Goal: Register for event/course

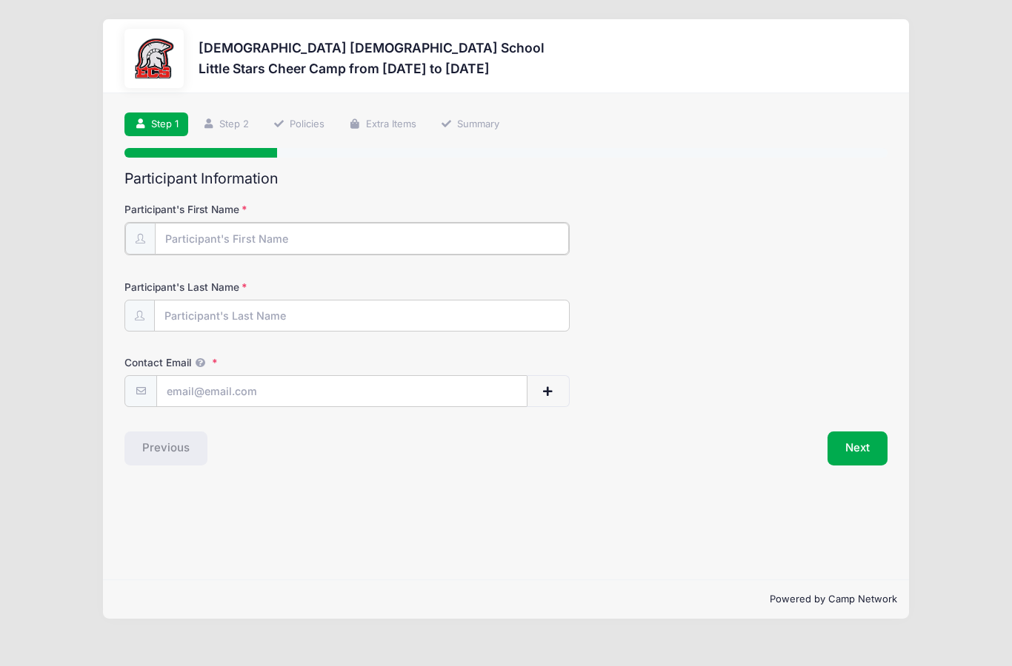
click at [227, 236] on input "Participant's First Name" at bounding box center [362, 239] width 414 height 32
type input "Kaija"
click at [214, 323] on input "Participant's Last Name" at bounding box center [362, 315] width 414 height 32
type input "a"
type input "[PERSON_NAME]"
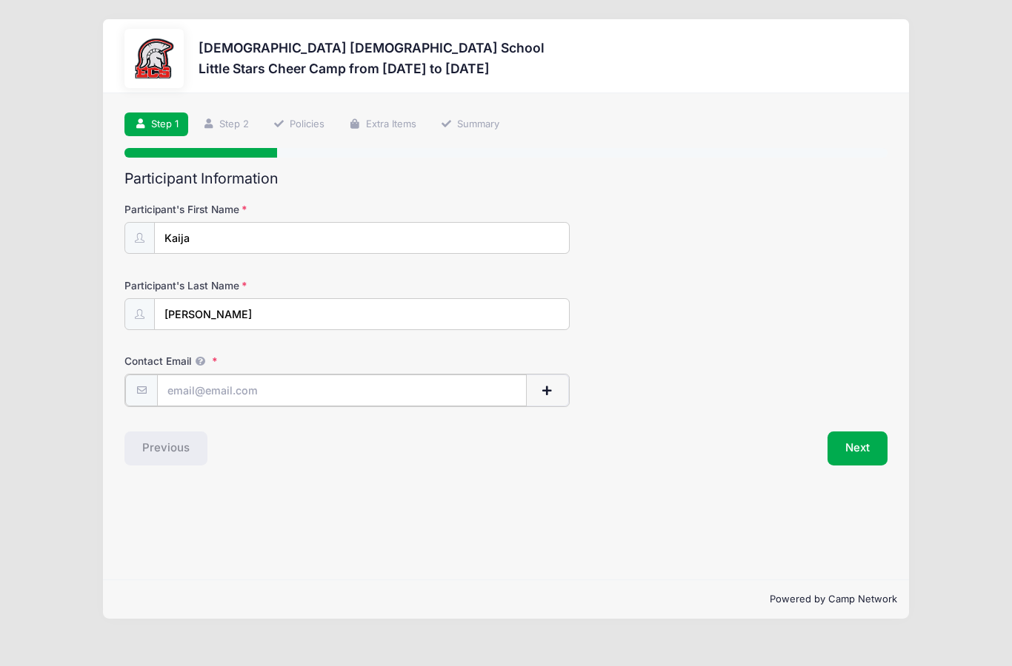
click at [198, 389] on input "Contact Email" at bounding box center [342, 391] width 370 height 32
type input "[EMAIL_ADDRESS][DOMAIN_NAME]"
click at [852, 445] on button "Next" at bounding box center [857, 447] width 60 height 34
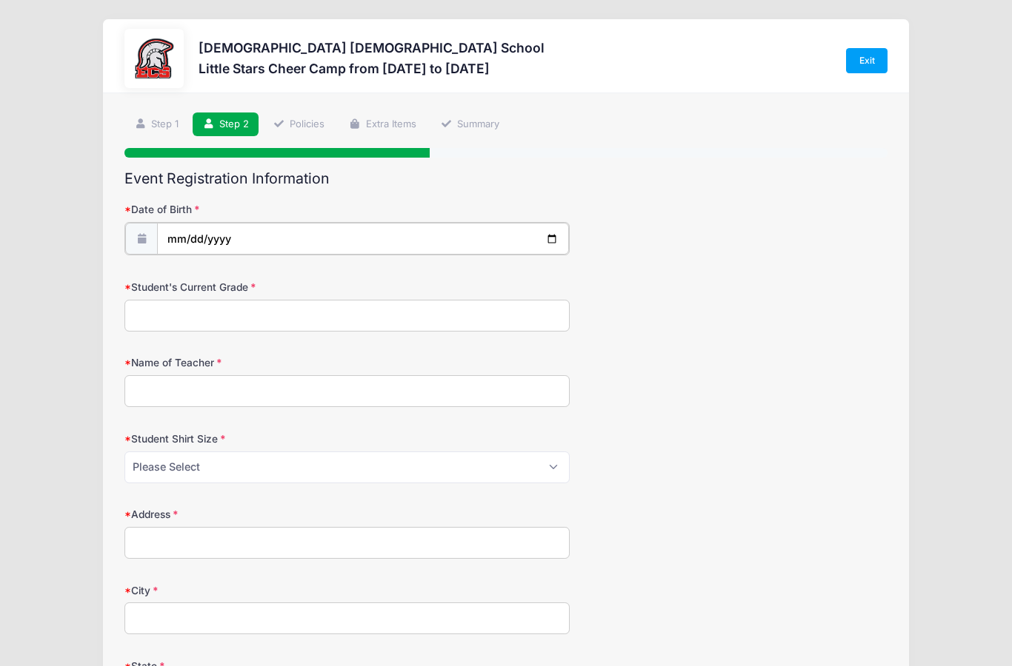
click at [187, 235] on input "date" at bounding box center [362, 239] width 411 height 32
type input "[DATE]"
click at [245, 249] on input "[DATE]" at bounding box center [362, 239] width 411 height 32
click at [193, 241] on input "[DATE]" at bounding box center [362, 239] width 411 height 32
click at [310, 241] on input "[DATE]" at bounding box center [362, 239] width 411 height 32
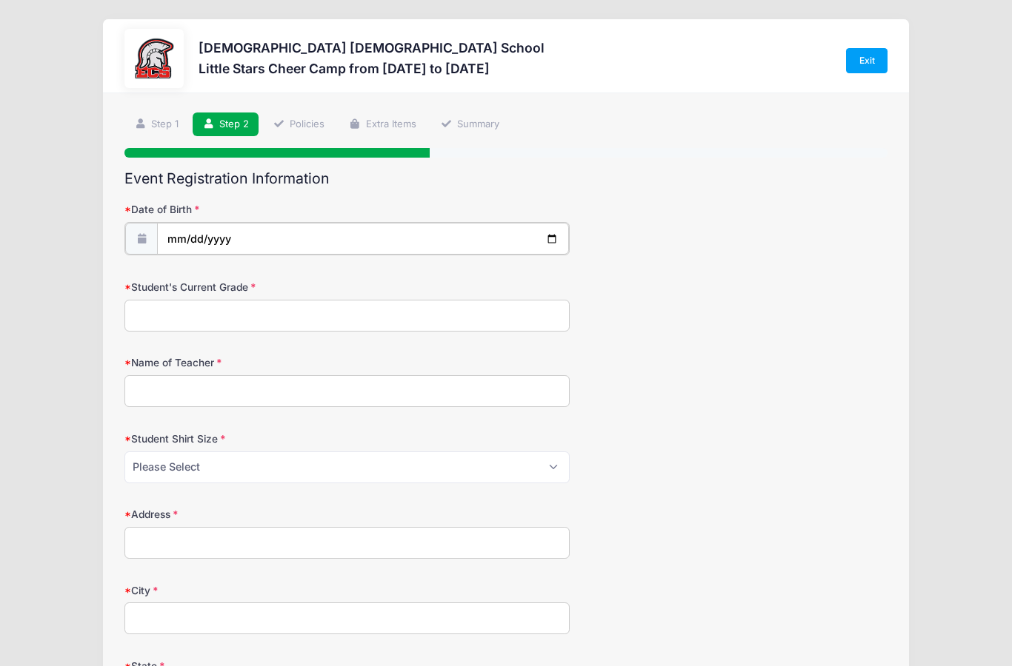
click at [200, 240] on input "[DATE]" at bounding box center [362, 239] width 411 height 32
click at [213, 226] on input "date" at bounding box center [362, 239] width 411 height 32
click at [200, 223] on input "date" at bounding box center [362, 239] width 411 height 32
click at [438, 247] on input "date" at bounding box center [362, 239] width 411 height 32
click at [338, 223] on input "date" at bounding box center [362, 239] width 411 height 32
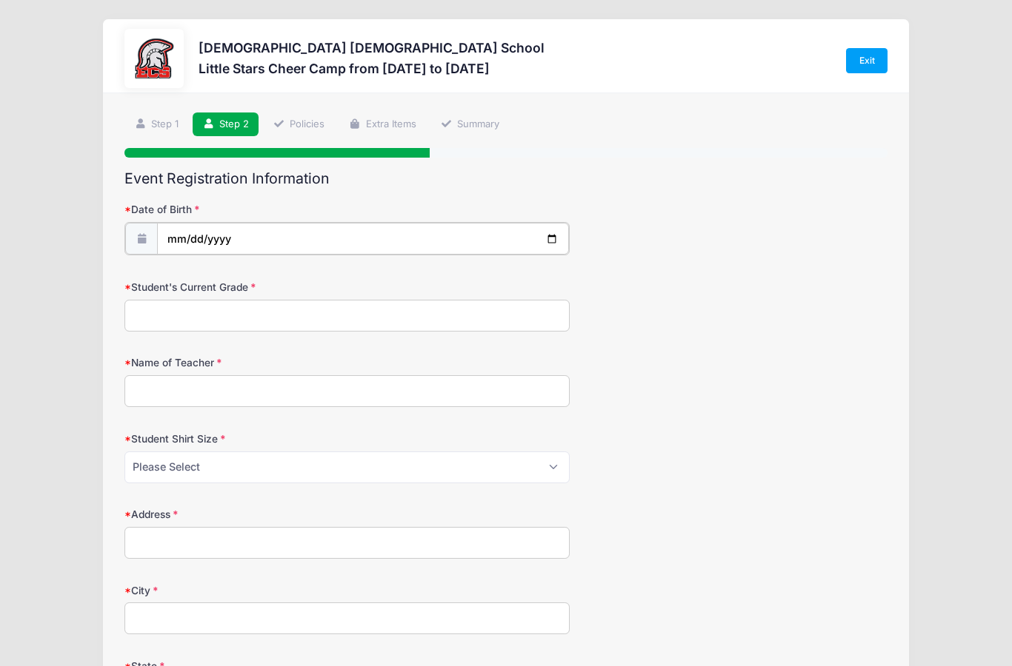
click at [334, 244] on input "date" at bounding box center [362, 239] width 411 height 32
click at [558, 245] on input "date" at bounding box center [362, 239] width 411 height 32
type input "[DATE]"
click at [318, 240] on input "[DATE]" at bounding box center [362, 239] width 411 height 32
click at [396, 313] on input "Student's Current Grade" at bounding box center [346, 314] width 445 height 32
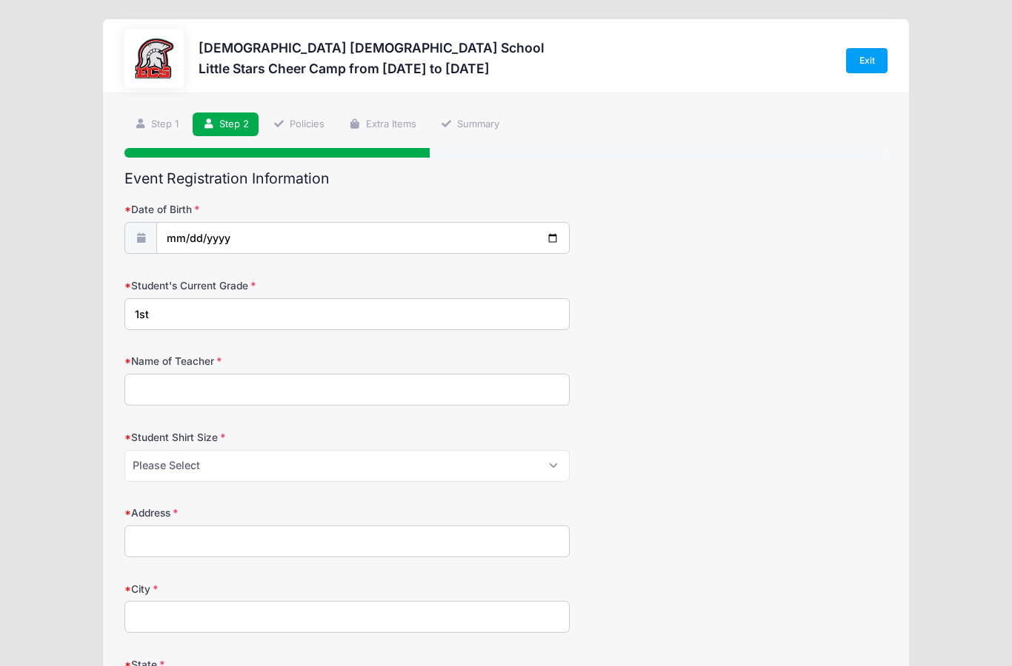
type input "1st"
click at [404, 402] on input "Name of Teacher" at bounding box center [346, 390] width 445 height 32
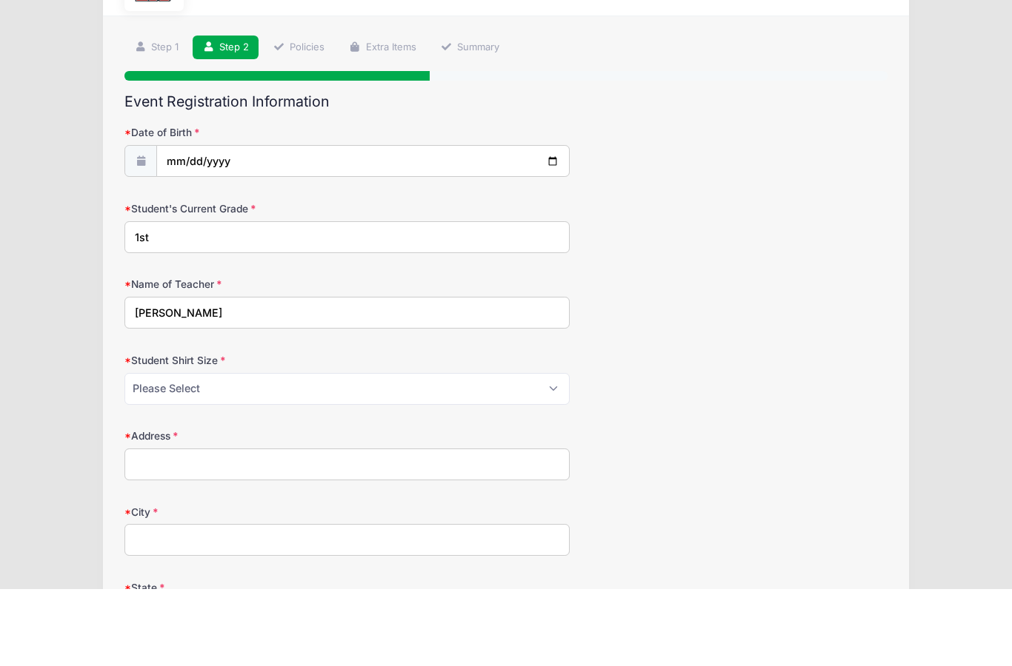
type input "[PERSON_NAME]"
click at [361, 450] on select "Please Select XS S M L XL XXL" at bounding box center [346, 466] width 445 height 32
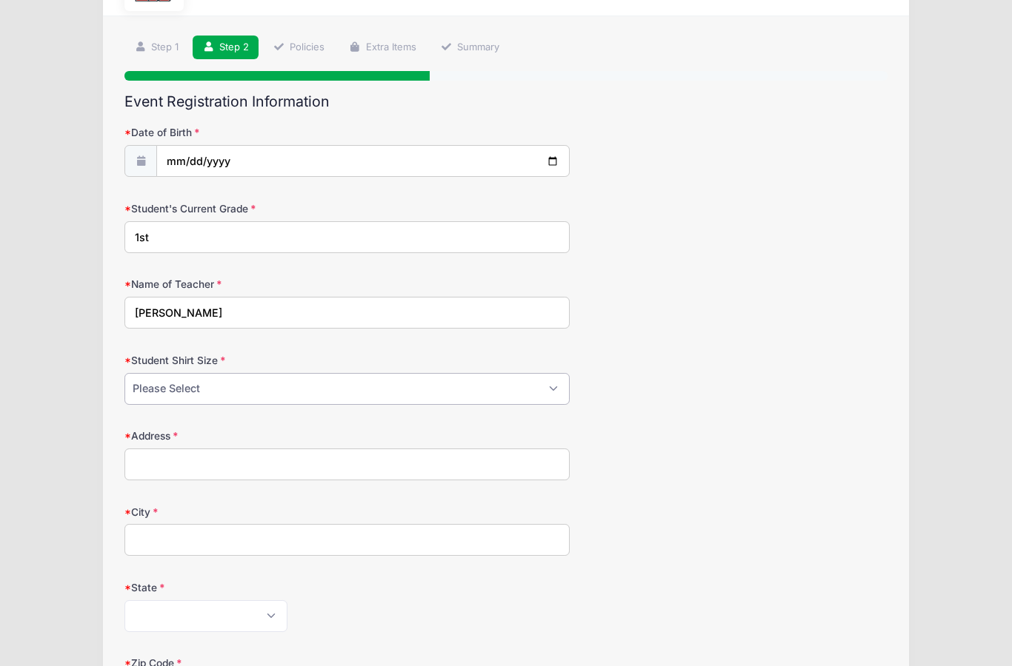
select select "S"
click at [335, 471] on input "Address" at bounding box center [346, 465] width 445 height 32
type input "[STREET_ADDRESS]"
click at [371, 541] on input "City" at bounding box center [346, 540] width 445 height 32
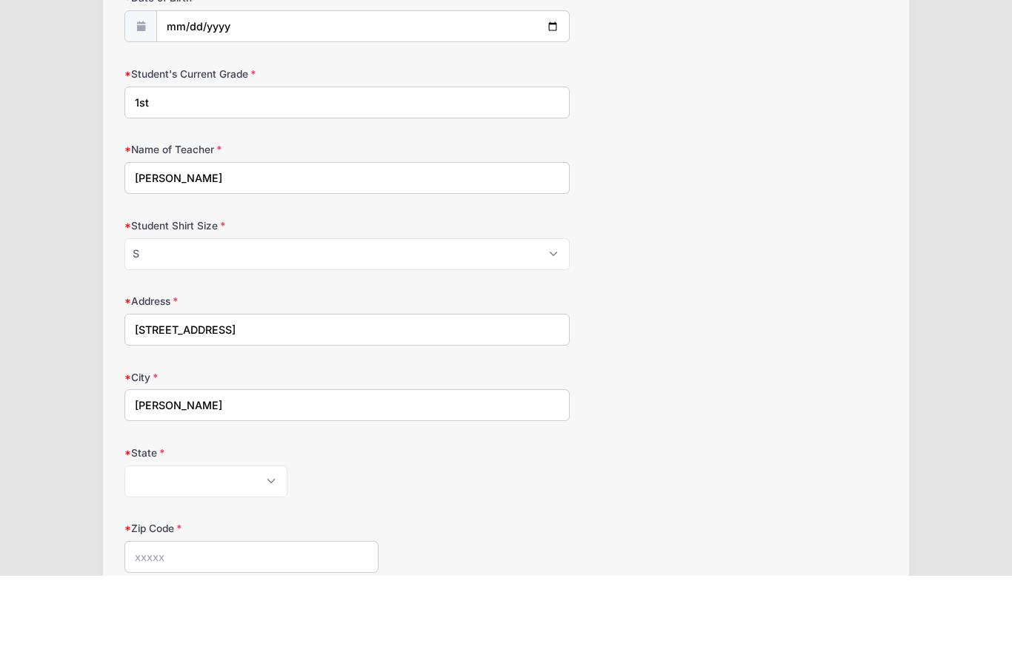
type input "[PERSON_NAME]"
click at [238, 557] on select "[US_STATE] [US_STATE] [US_STATE] [US_STATE] [US_STATE] Armed Forces Africa Arme…" at bounding box center [205, 573] width 163 height 32
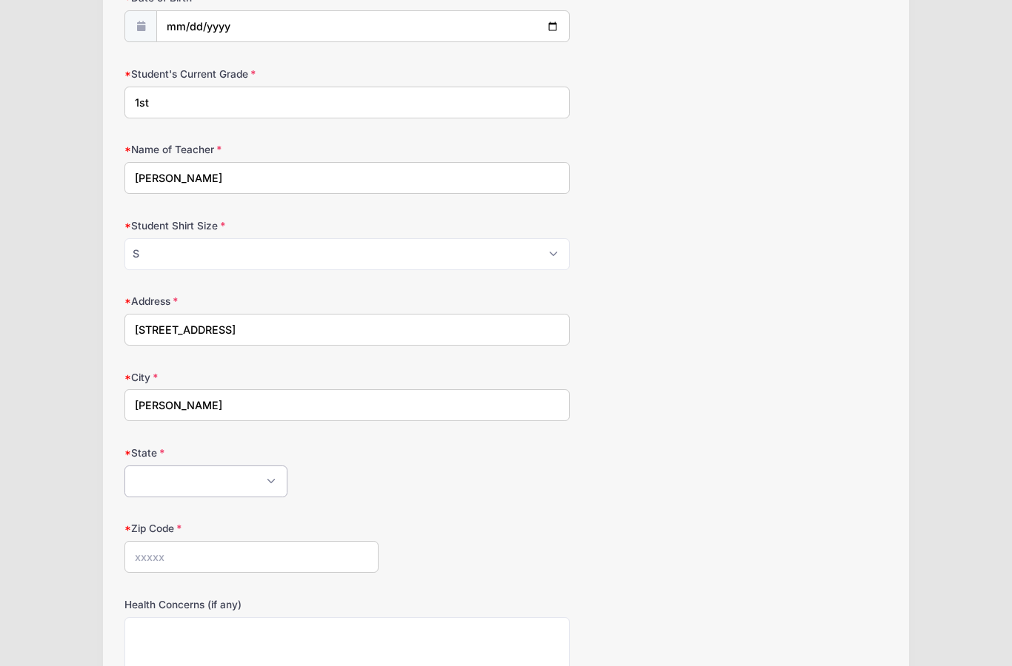
select select "FL"
click at [289, 554] on input "Zip Code" at bounding box center [251, 557] width 254 height 32
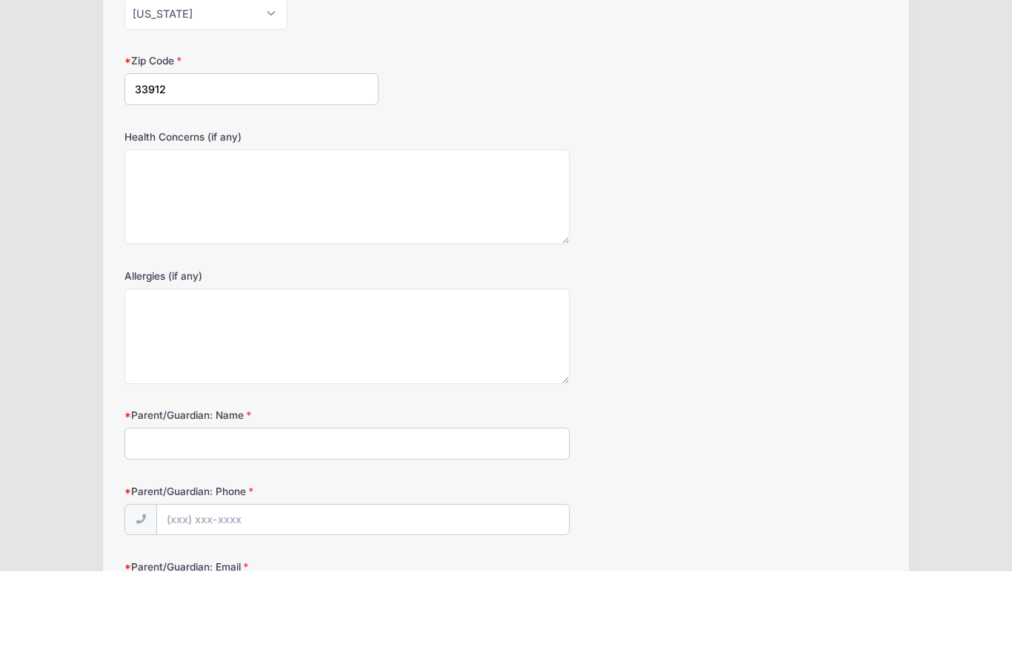
scroll to position [589, 0]
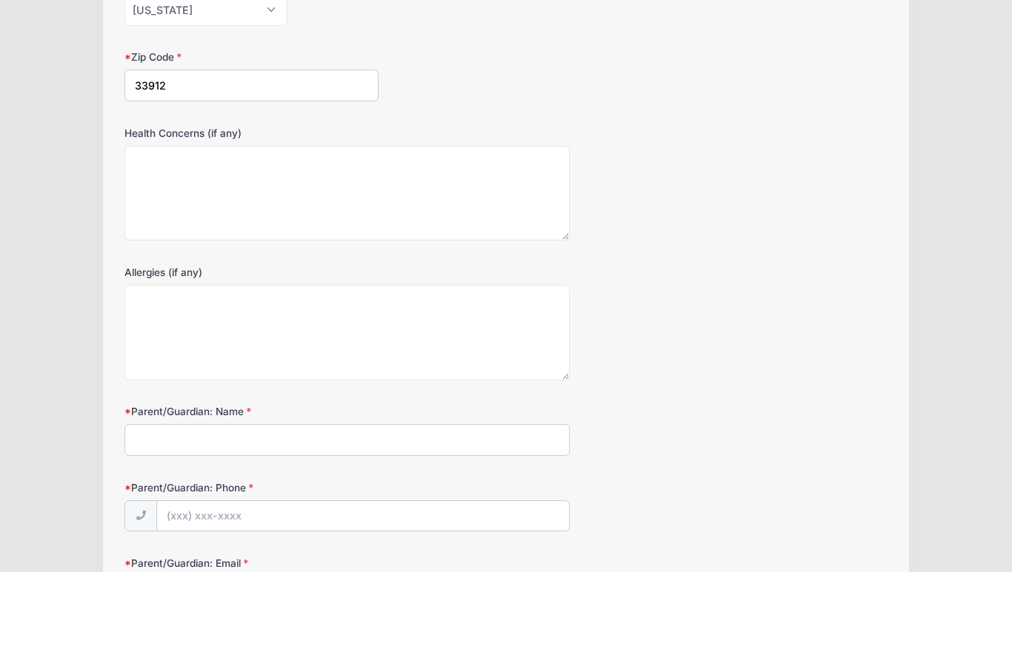
type input "33912"
click at [439, 519] on input "Parent/Guardian: Name" at bounding box center [346, 535] width 445 height 32
type input "[PERSON_NAME]"
click at [366, 596] on input "Parent/Guardian: Phone" at bounding box center [362, 612] width 411 height 32
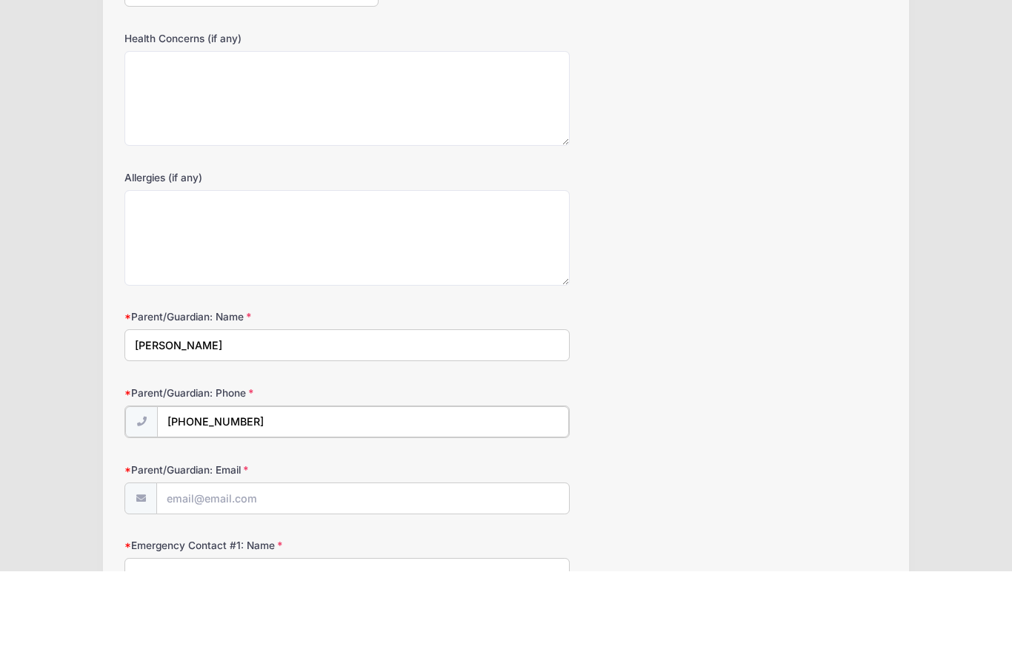
scroll to position [688, 0]
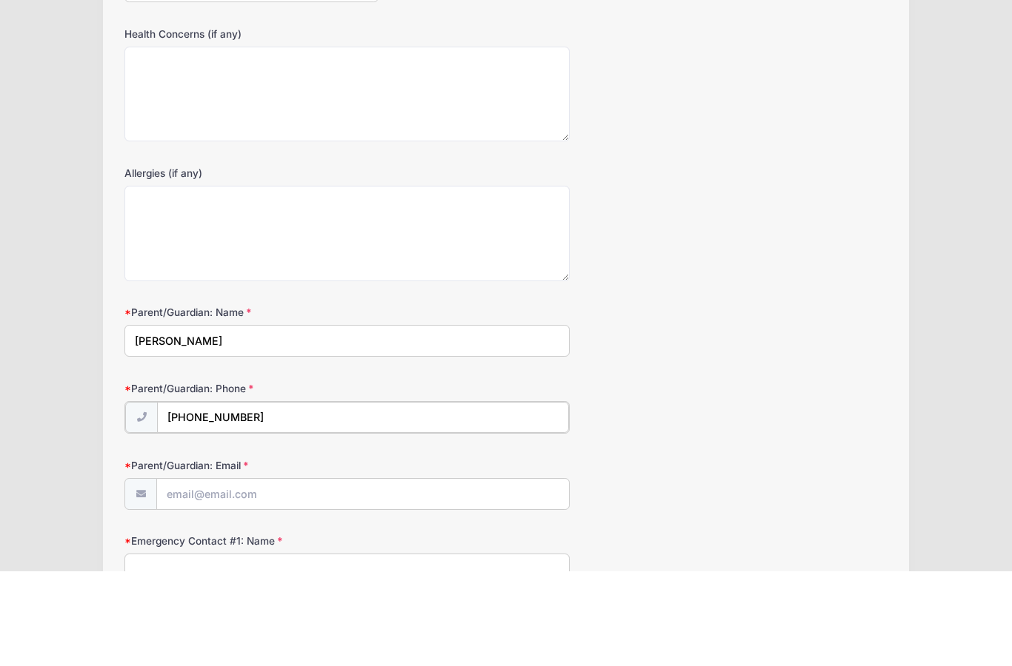
type input "[PHONE_NUMBER]"
click at [457, 572] on input "Parent/Guardian: Email" at bounding box center [362, 588] width 411 height 32
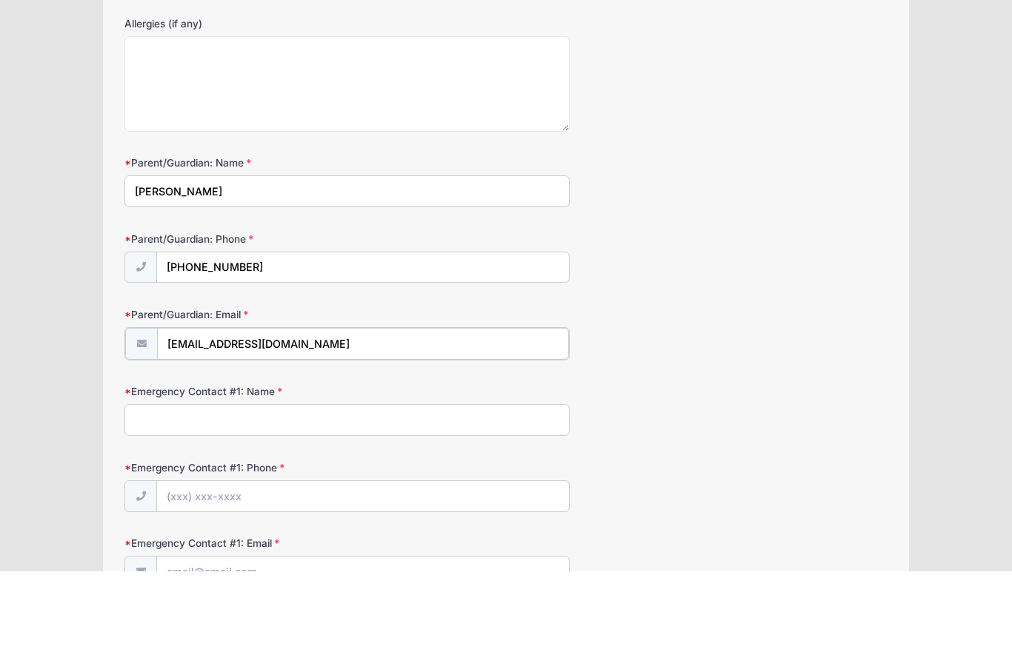
scroll to position [862, 0]
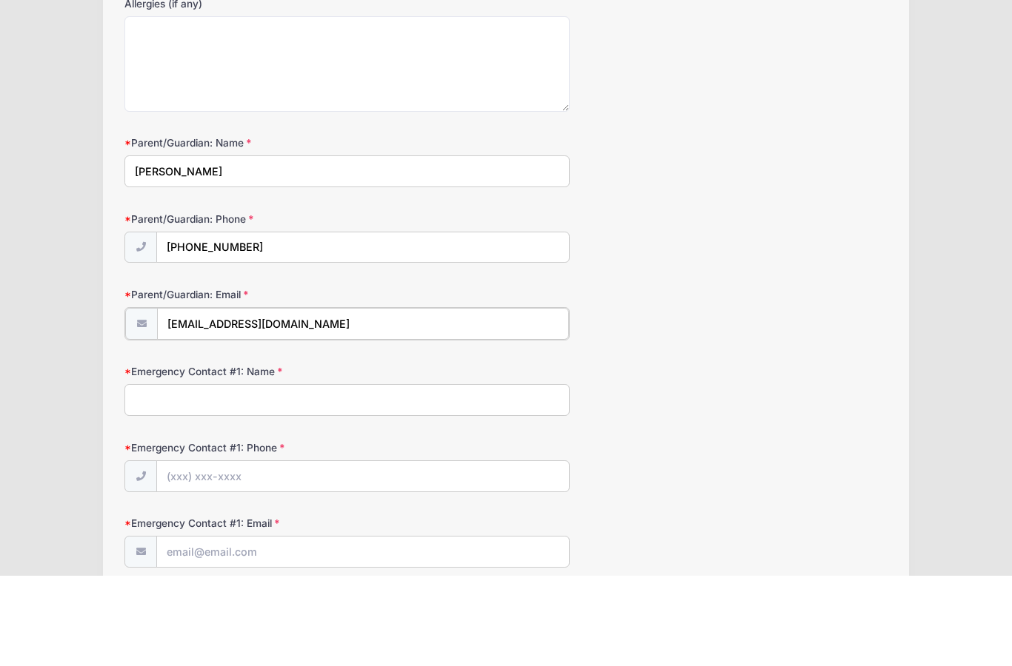
type input "[EMAIL_ADDRESS][DOMAIN_NAME]"
click at [391, 473] on input "Emergency Contact #1: Name" at bounding box center [346, 489] width 445 height 32
type input "[PERSON_NAME]"
click at [431, 550] on input "Emergency Contact #1: Phone" at bounding box center [362, 566] width 411 height 32
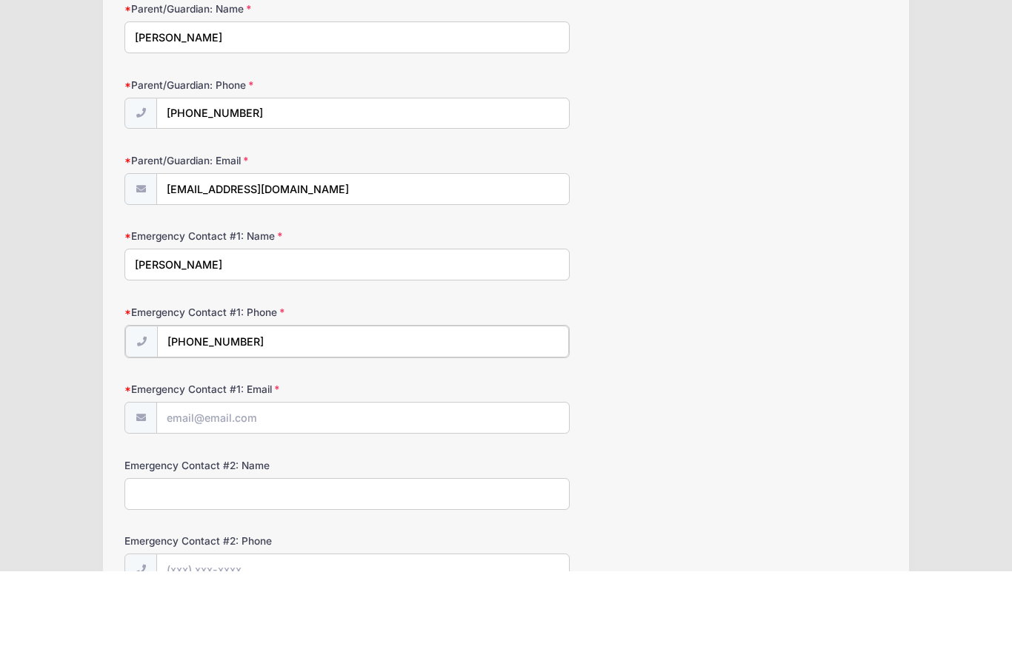
scroll to position [1000, 0]
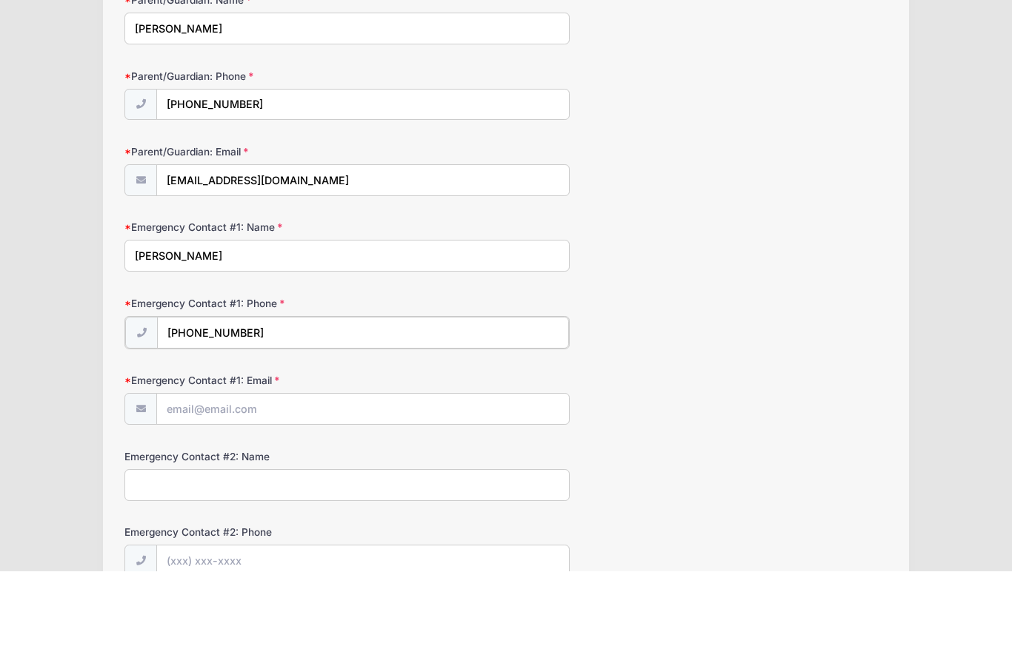
type input "[PHONE_NUMBER]"
click at [429, 487] on input "Emergency Contact #1: Email" at bounding box center [362, 503] width 411 height 32
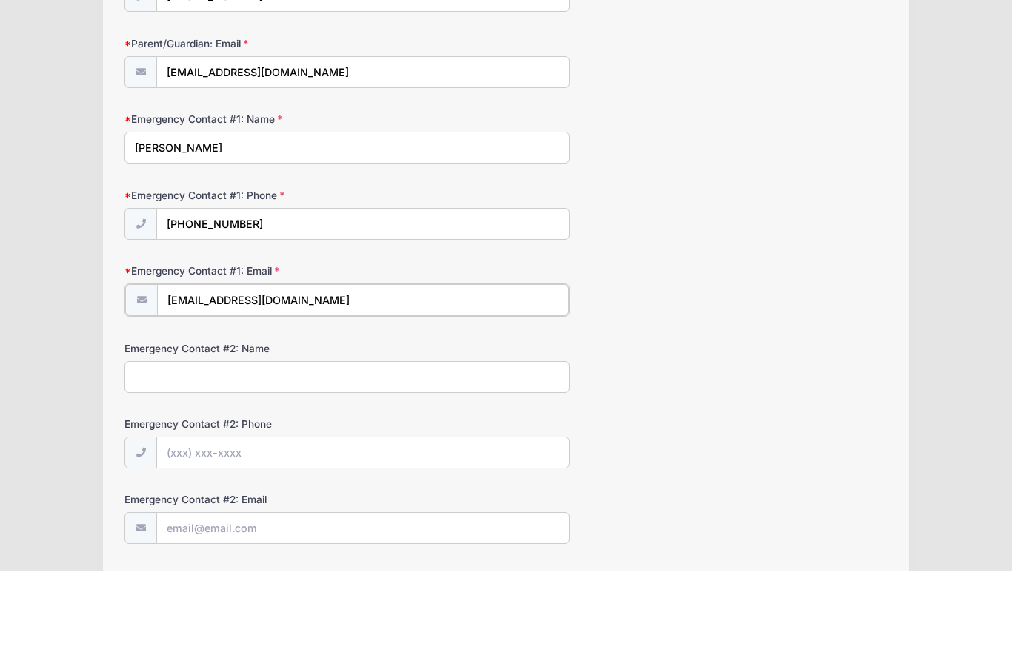
scroll to position [1130, 0]
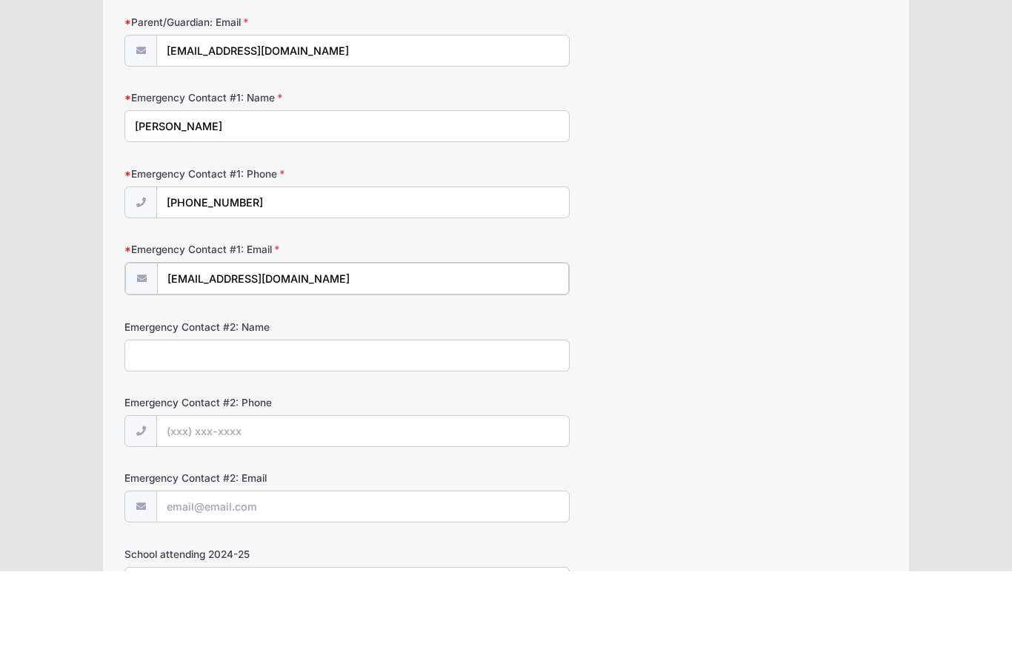
type input "[EMAIL_ADDRESS][DOMAIN_NAME]"
click at [406, 509] on input "Emergency Contact #2: Phone" at bounding box center [362, 525] width 411 height 32
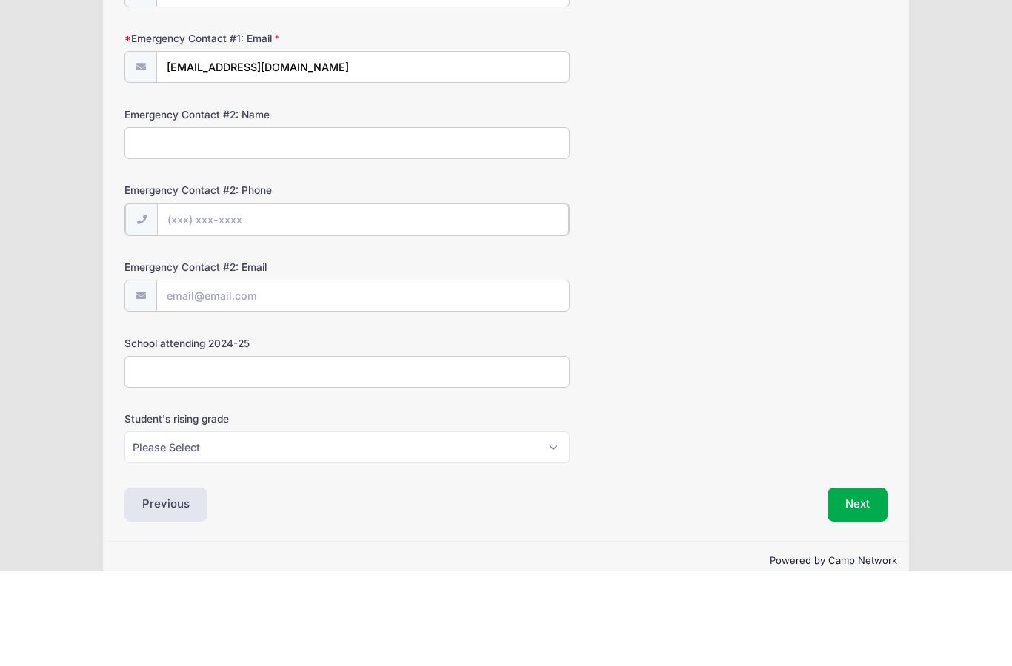
scroll to position [1360, 0]
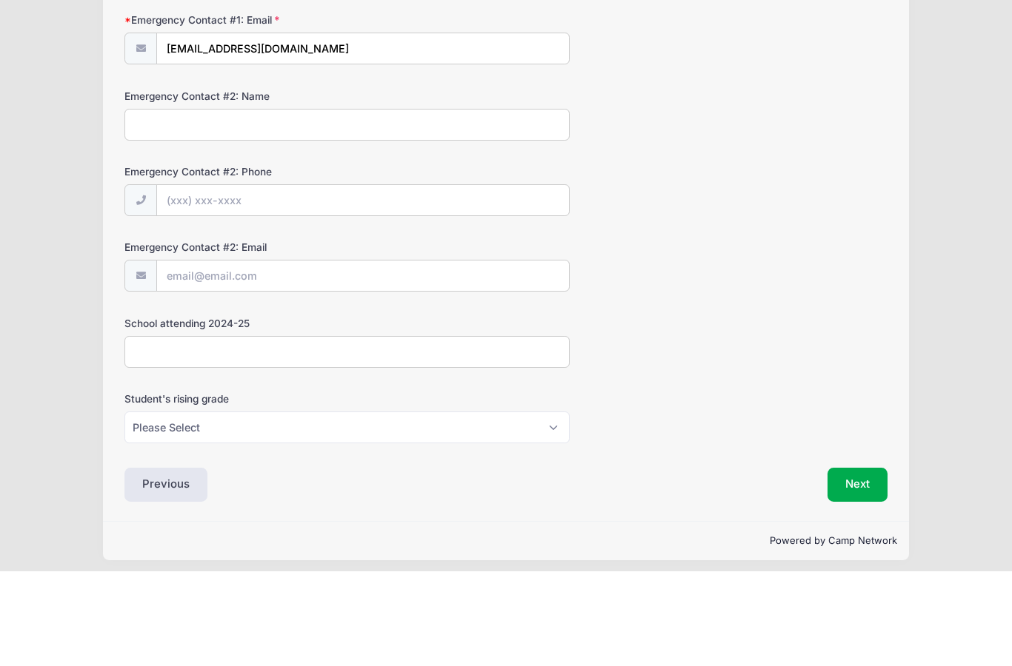
click at [421, 431] on input "School attending 2024-25" at bounding box center [346, 447] width 445 height 32
type input "ECS"
click at [385, 507] on select "Please Select K5 1st 2nd 3rd 4th 5th 6th 7th 8th" at bounding box center [346, 523] width 445 height 32
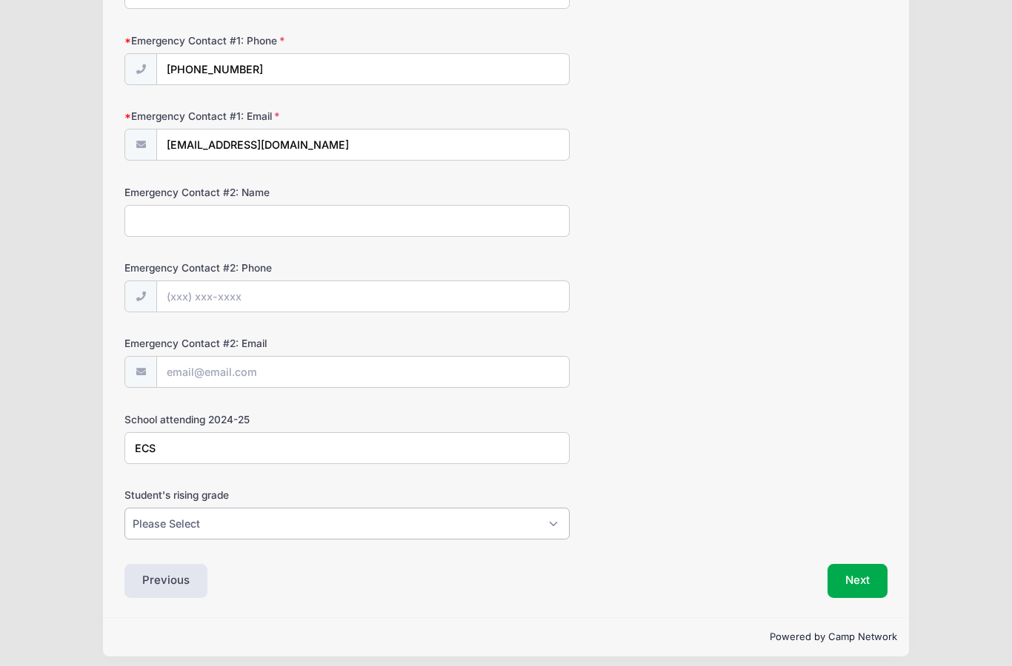
select select "2nd"
click at [859, 572] on button "Next" at bounding box center [857, 581] width 60 height 34
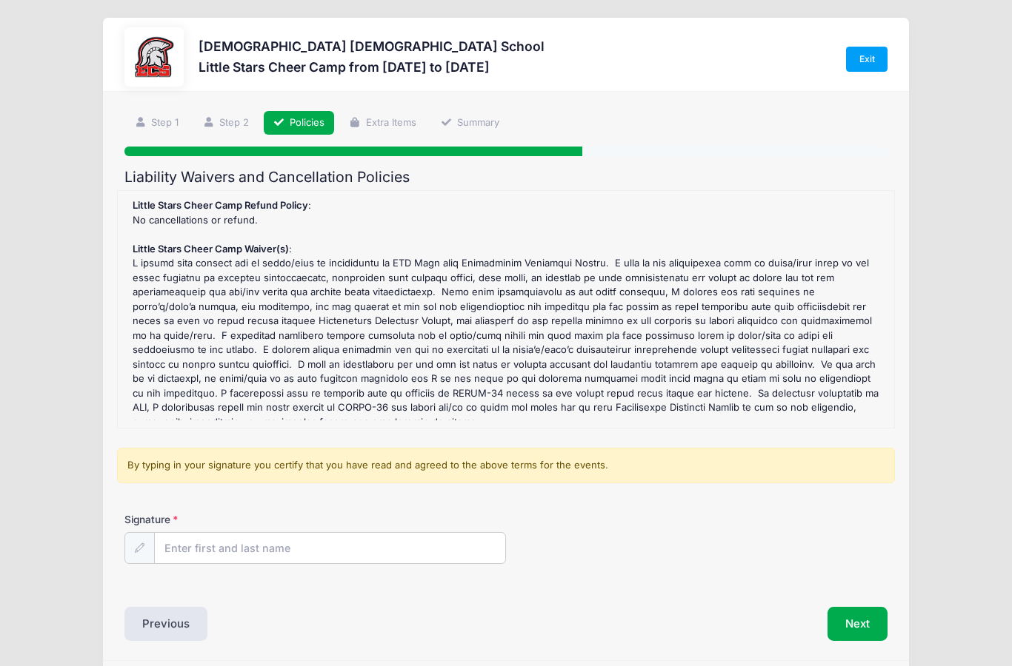
scroll to position [0, 0]
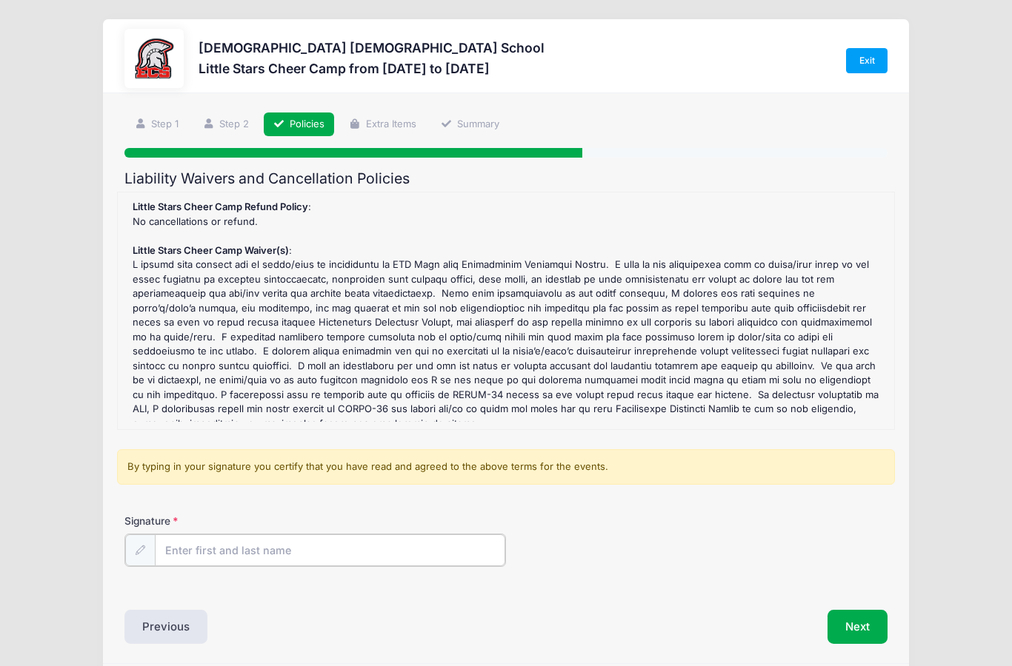
click at [360, 543] on input "Signature" at bounding box center [330, 551] width 350 height 32
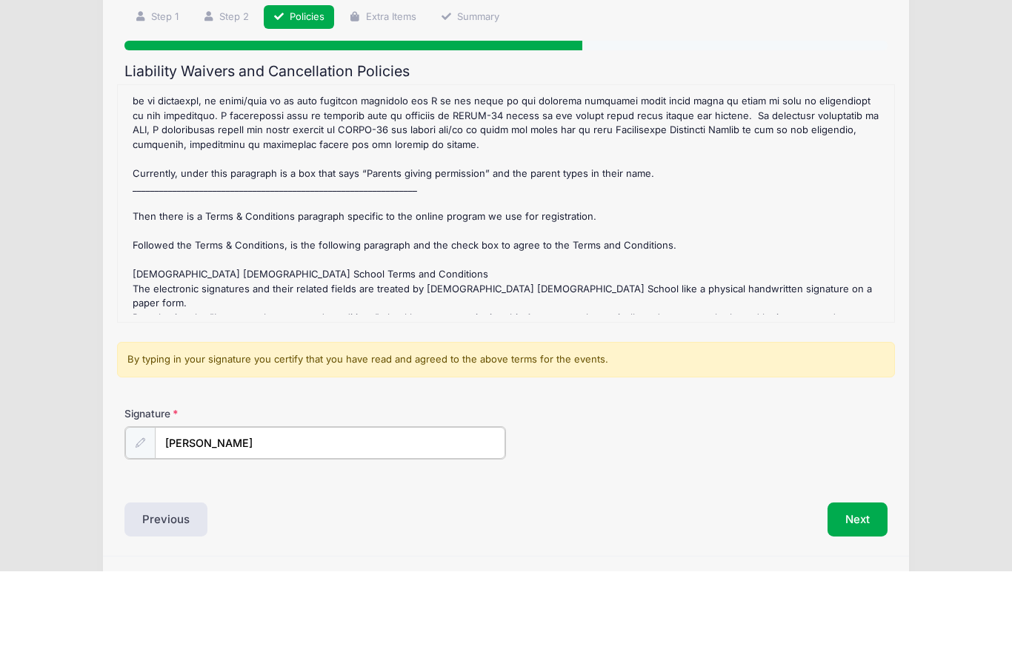
scroll to position [53, 0]
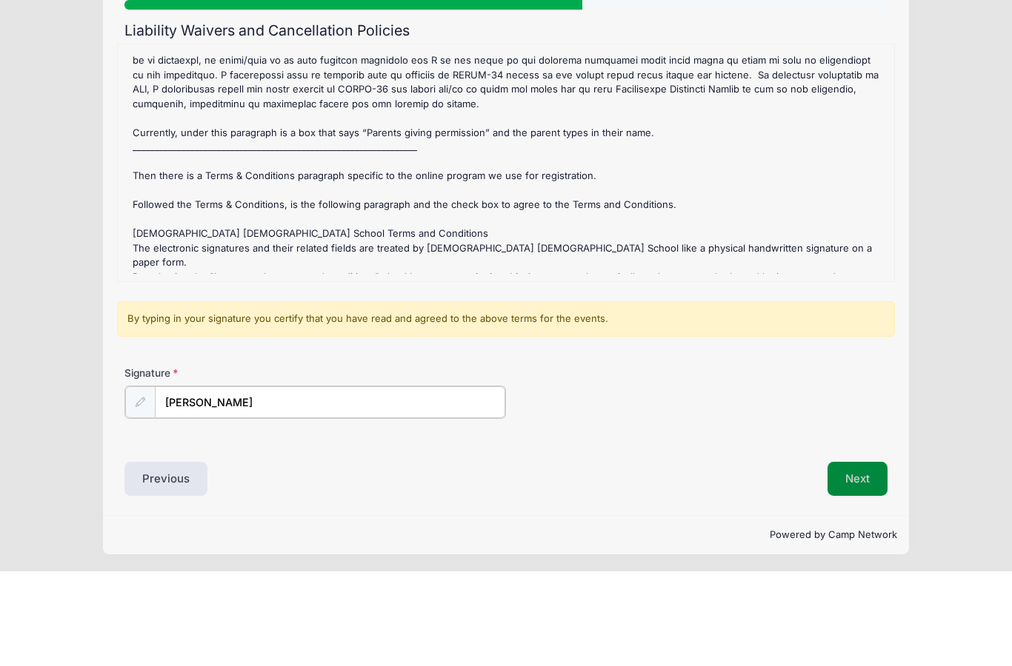
type input "[PERSON_NAME]"
click at [849, 555] on button "Next" at bounding box center [857, 572] width 60 height 34
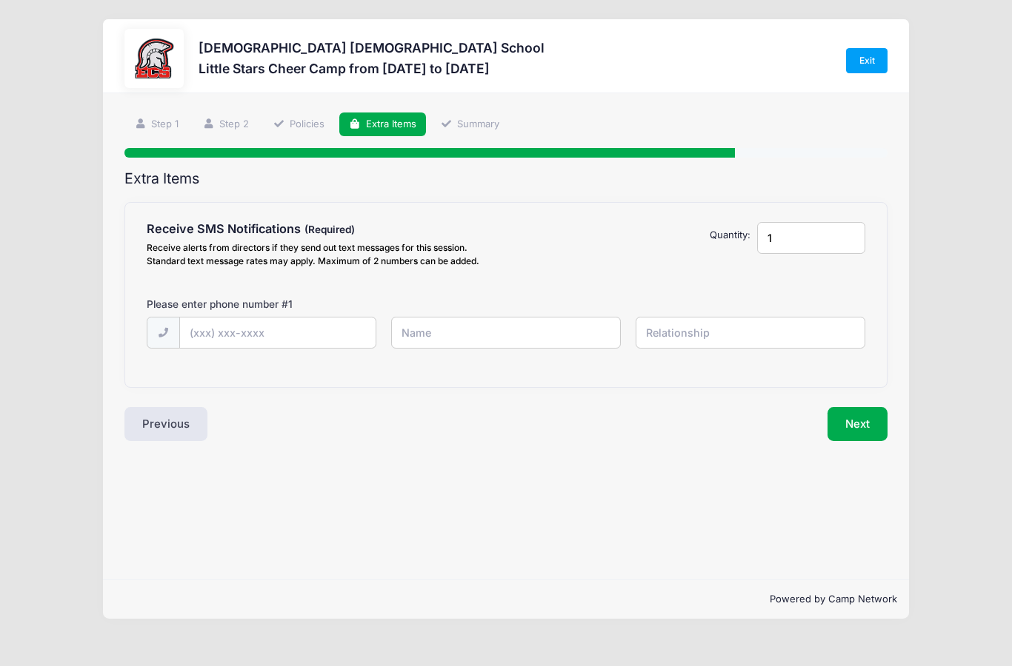
scroll to position [1, 0]
click at [283, 324] on input "text" at bounding box center [278, 334] width 196 height 32
type input "[PHONE_NUMBER]"
click at [510, 317] on input "text" at bounding box center [506, 333] width 230 height 32
type input "[PERSON_NAME]"
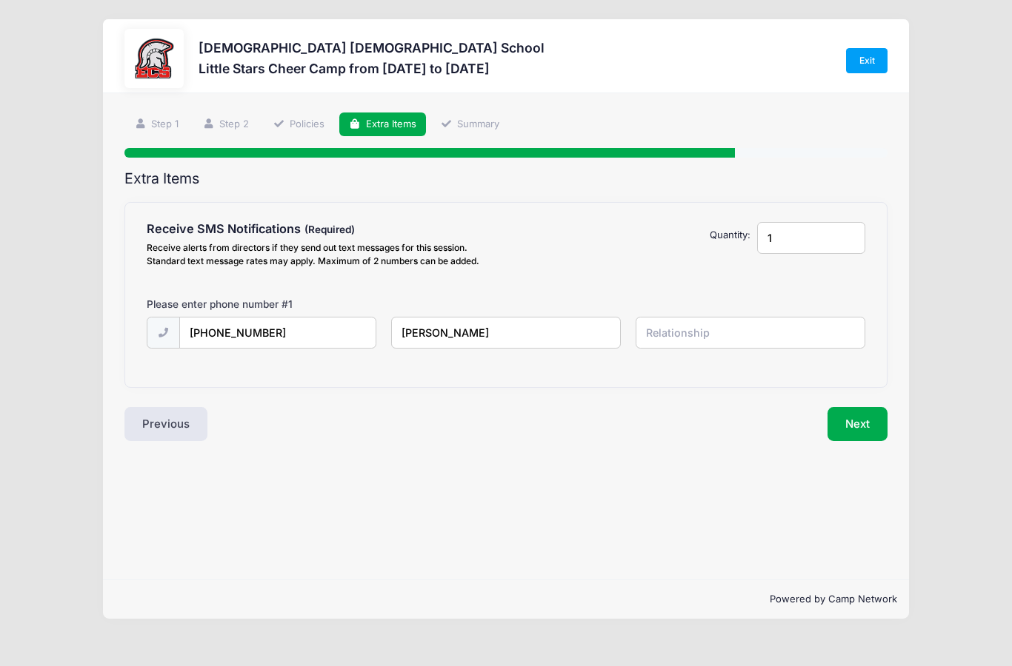
click at [720, 328] on input "text" at bounding box center [750, 333] width 230 height 32
type input "mom"
click at [853, 415] on button "Next" at bounding box center [857, 424] width 60 height 34
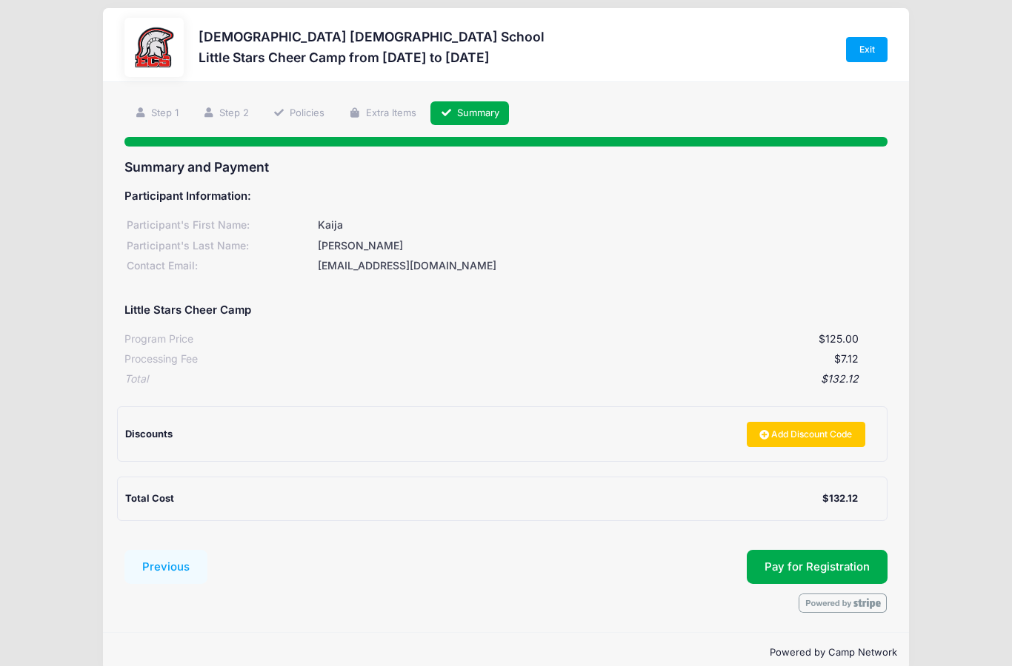
scroll to position [28, 0]
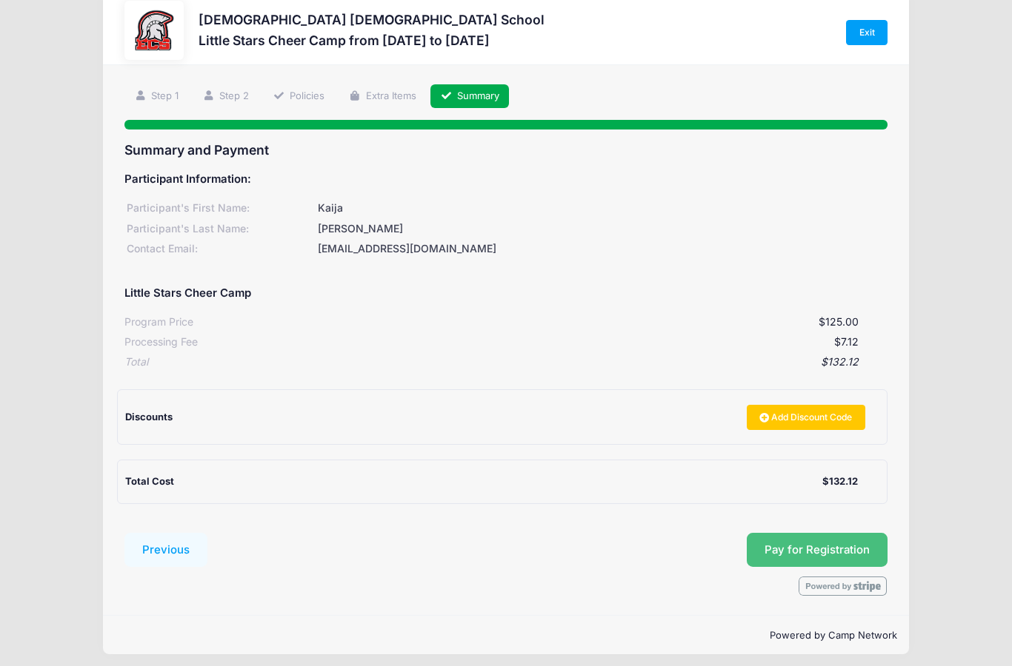
click at [789, 547] on button "Pay for Registration" at bounding box center [816, 550] width 141 height 34
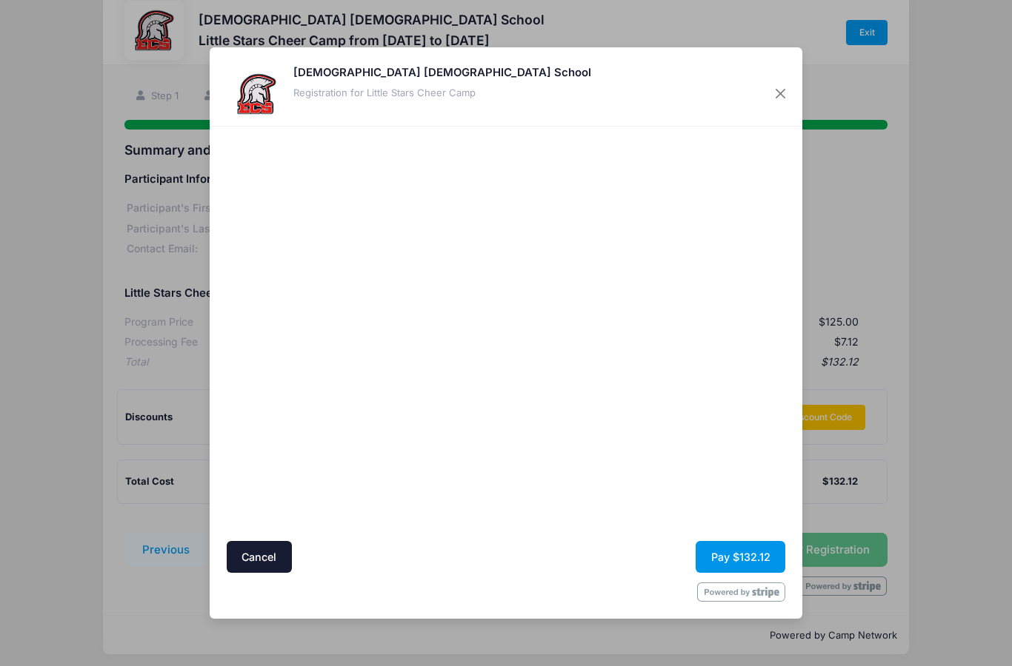
click at [733, 548] on button "Pay $132.12" at bounding box center [740, 557] width 90 height 32
